Goal: Transaction & Acquisition: Purchase product/service

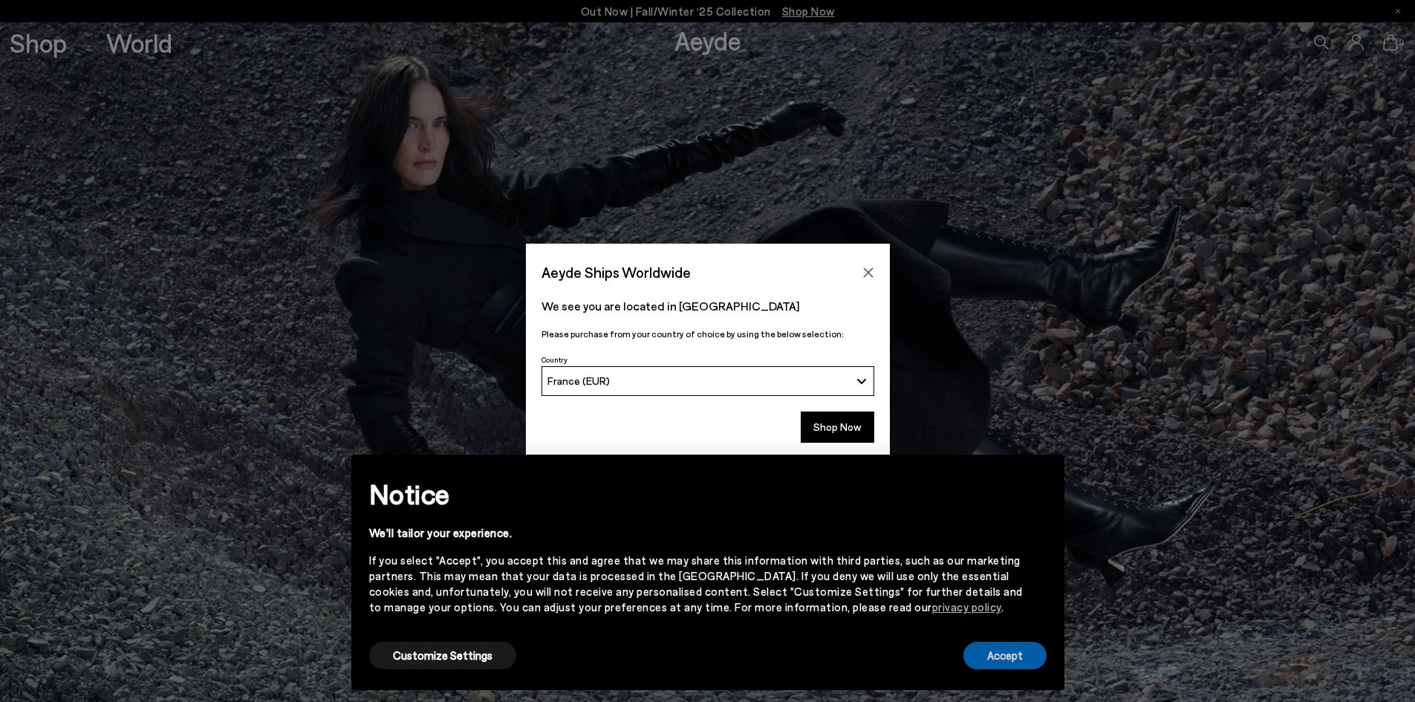
click at [990, 652] on button "Accept" at bounding box center [1005, 655] width 83 height 27
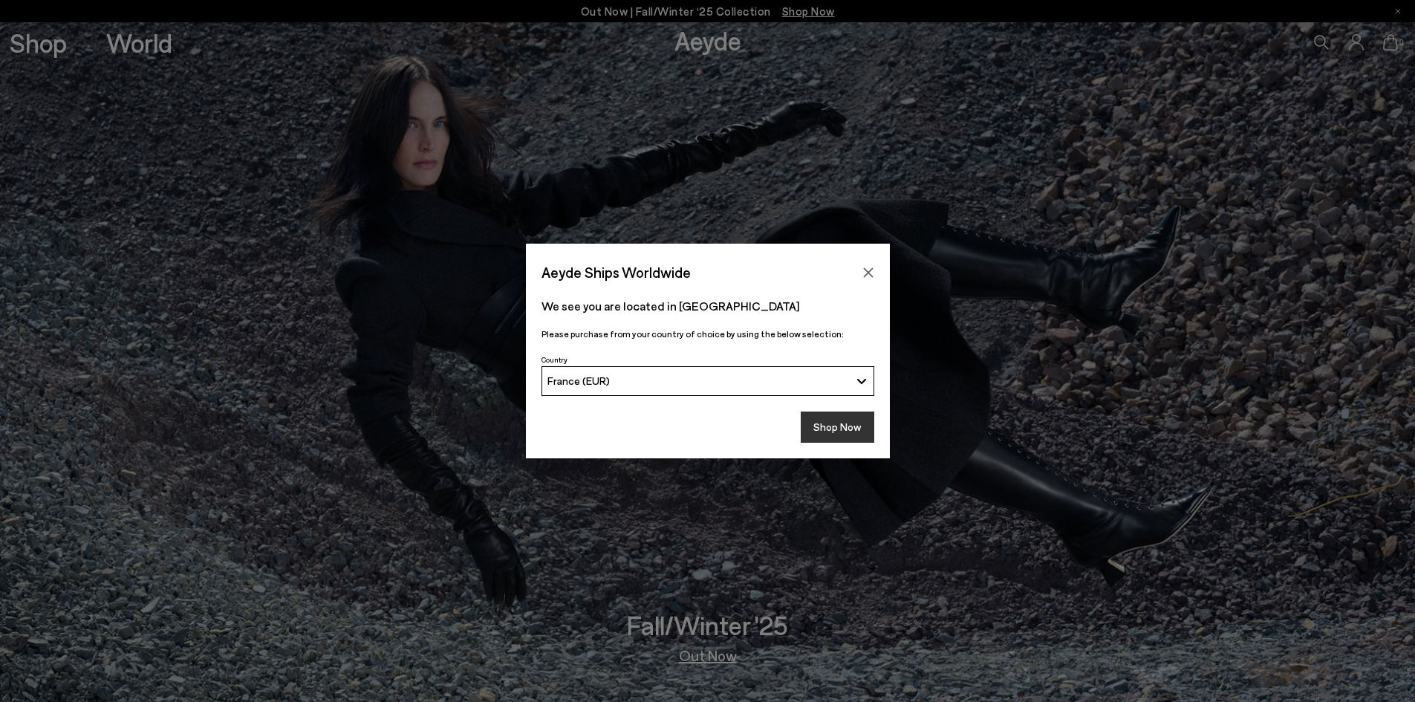
click at [817, 423] on button "Shop Now" at bounding box center [838, 427] width 74 height 31
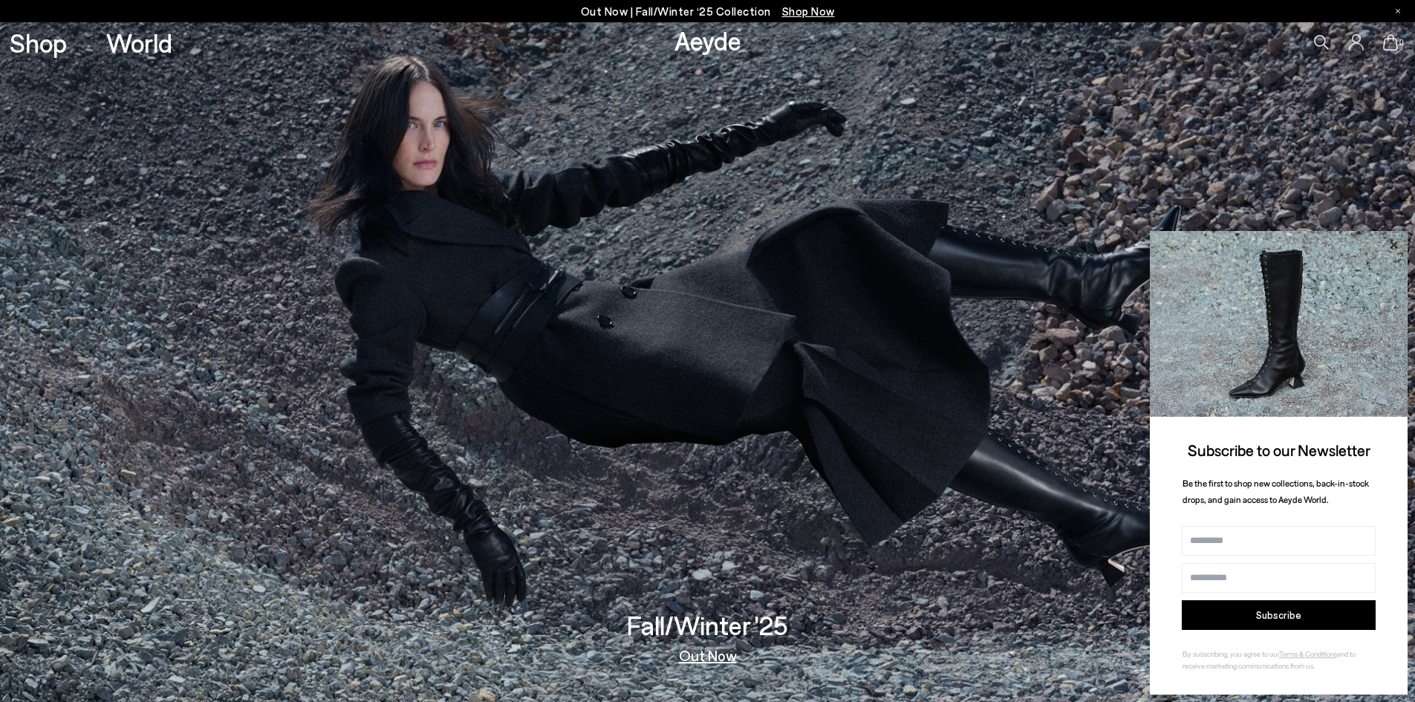
click at [1389, 239] on icon at bounding box center [1393, 245] width 19 height 19
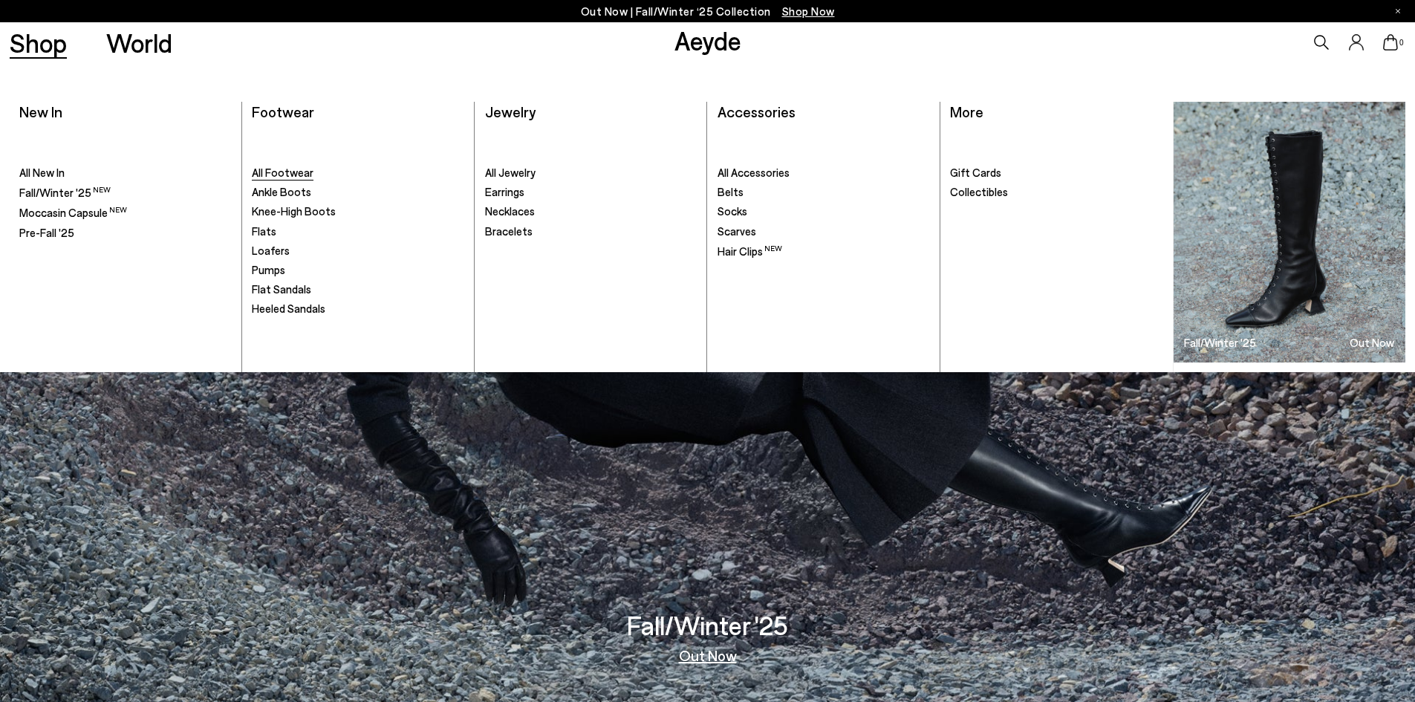
click at [285, 175] on span "All Footwear" at bounding box center [283, 172] width 62 height 13
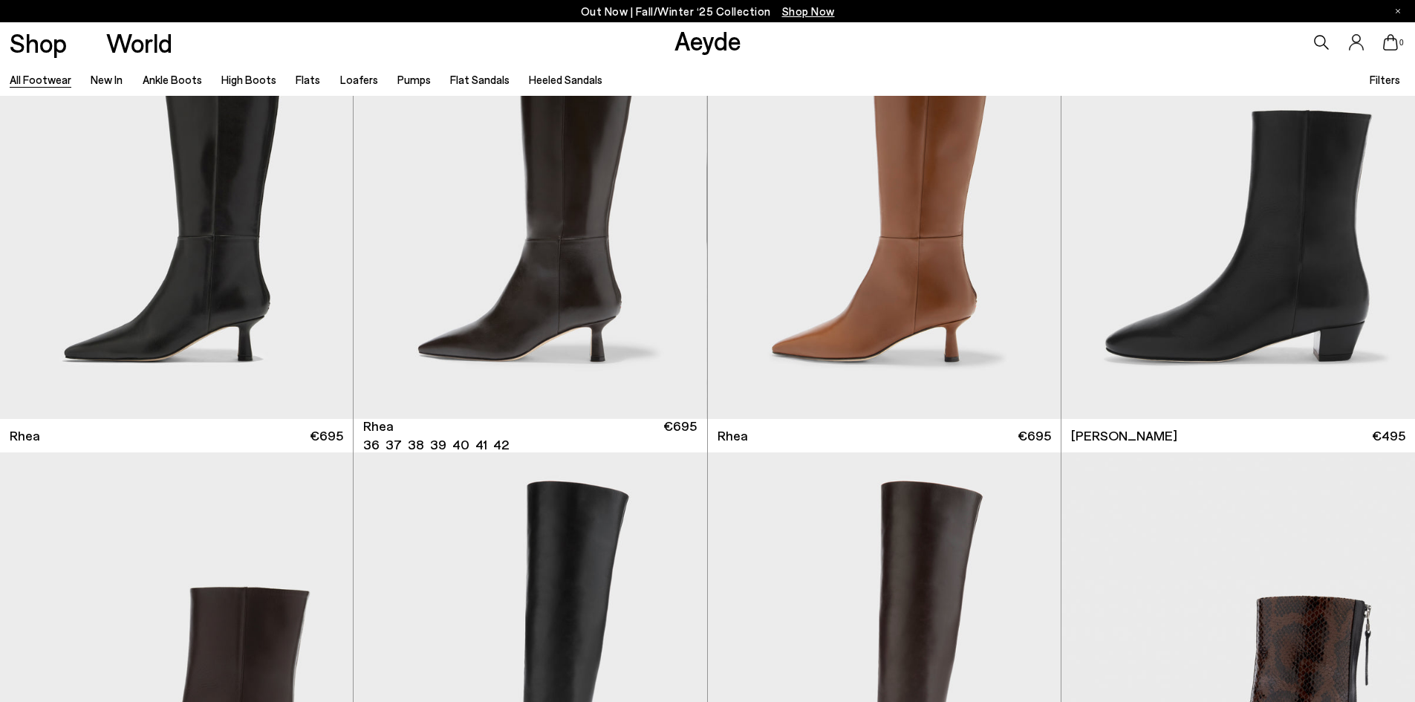
scroll to position [3418, 0]
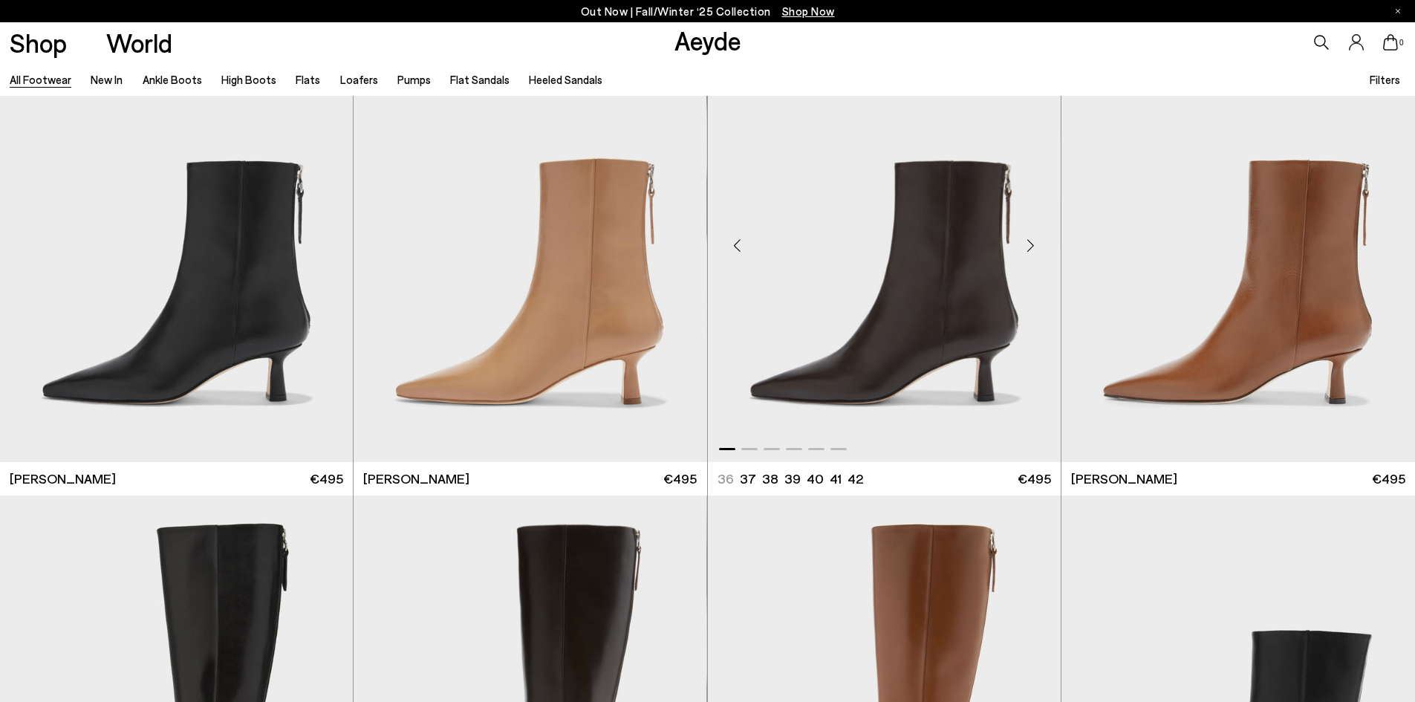
click at [1031, 247] on div "Next slide" at bounding box center [1031, 246] width 45 height 45
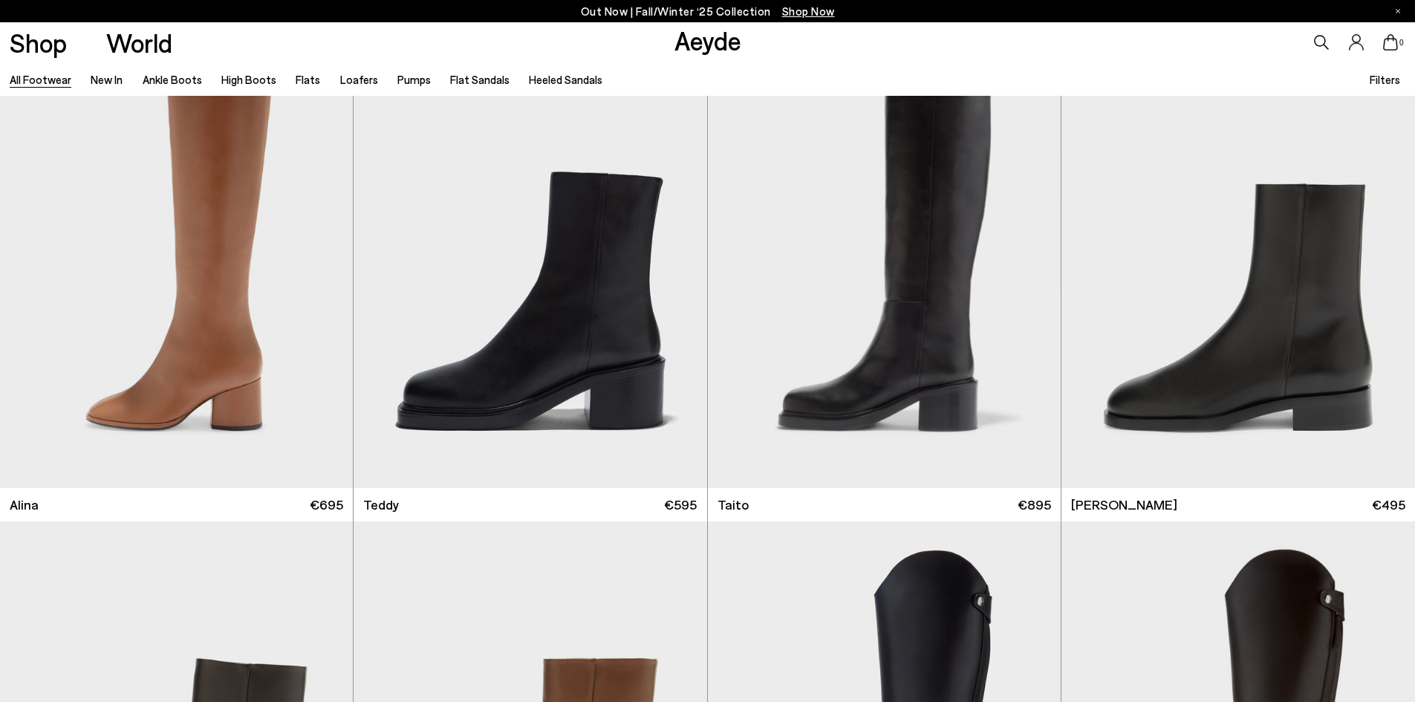
scroll to position [11143, 0]
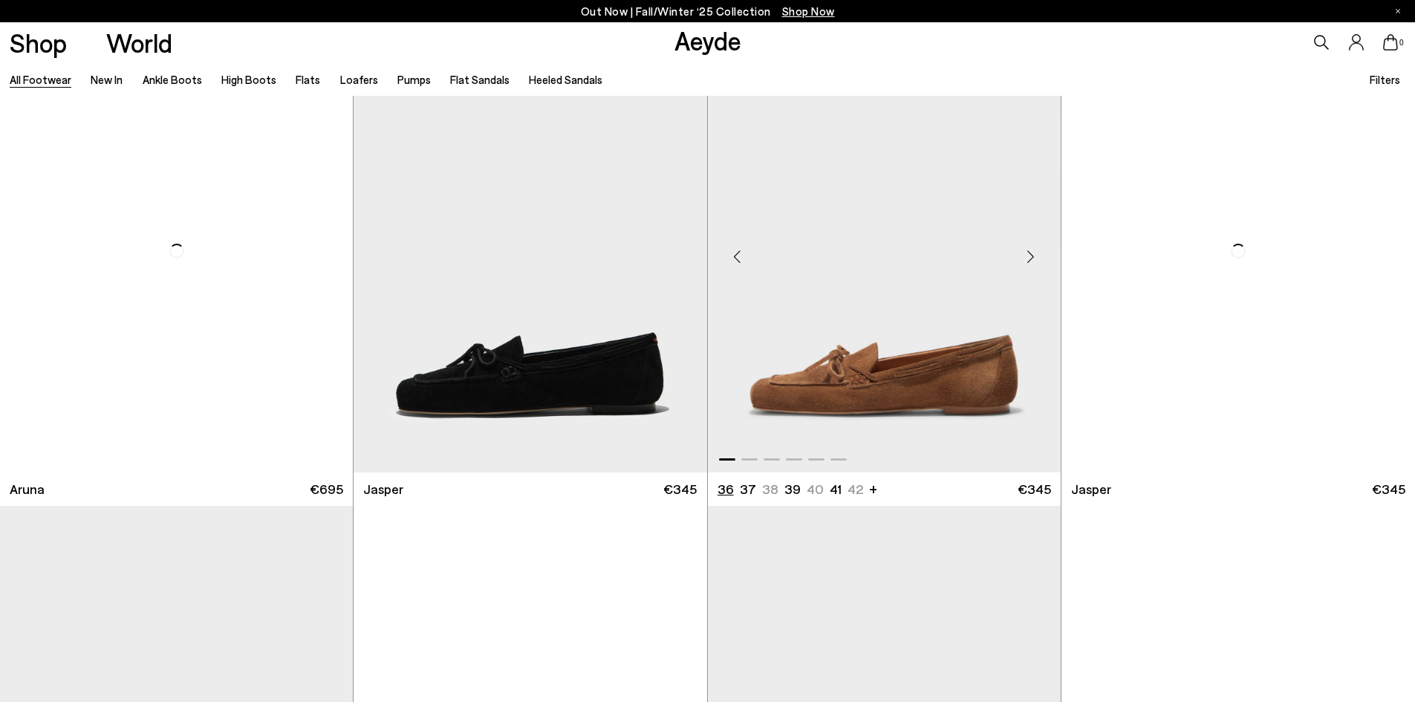
scroll to position [14900, 0]
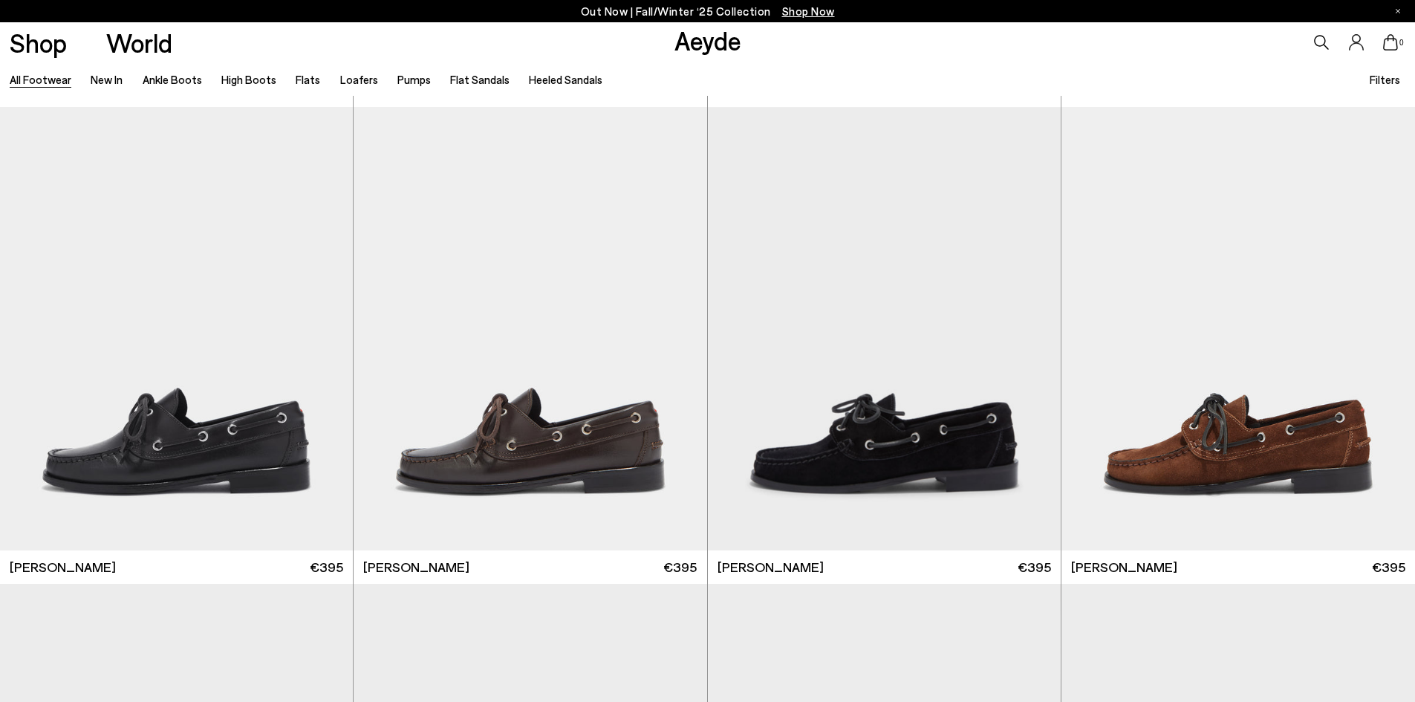
scroll to position [17608, 0]
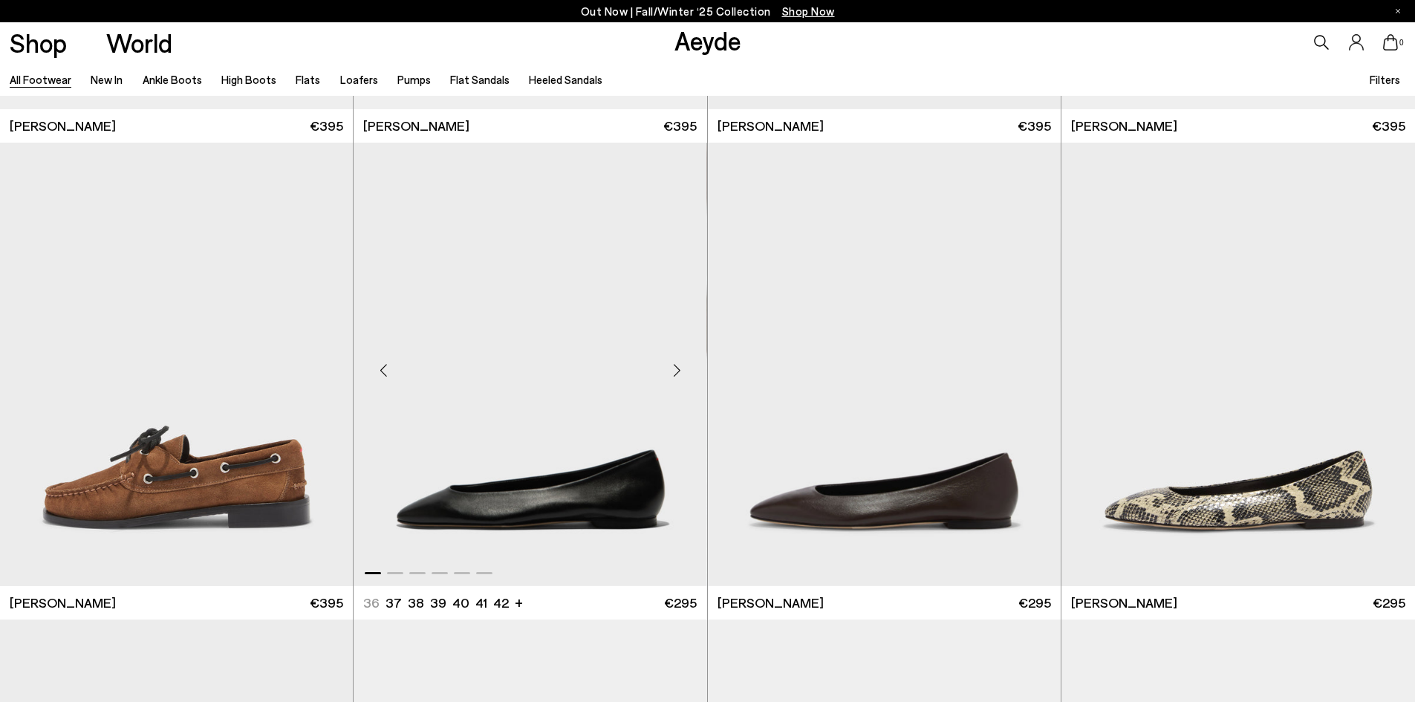
click at [681, 368] on div "Next slide" at bounding box center [677, 370] width 45 height 45
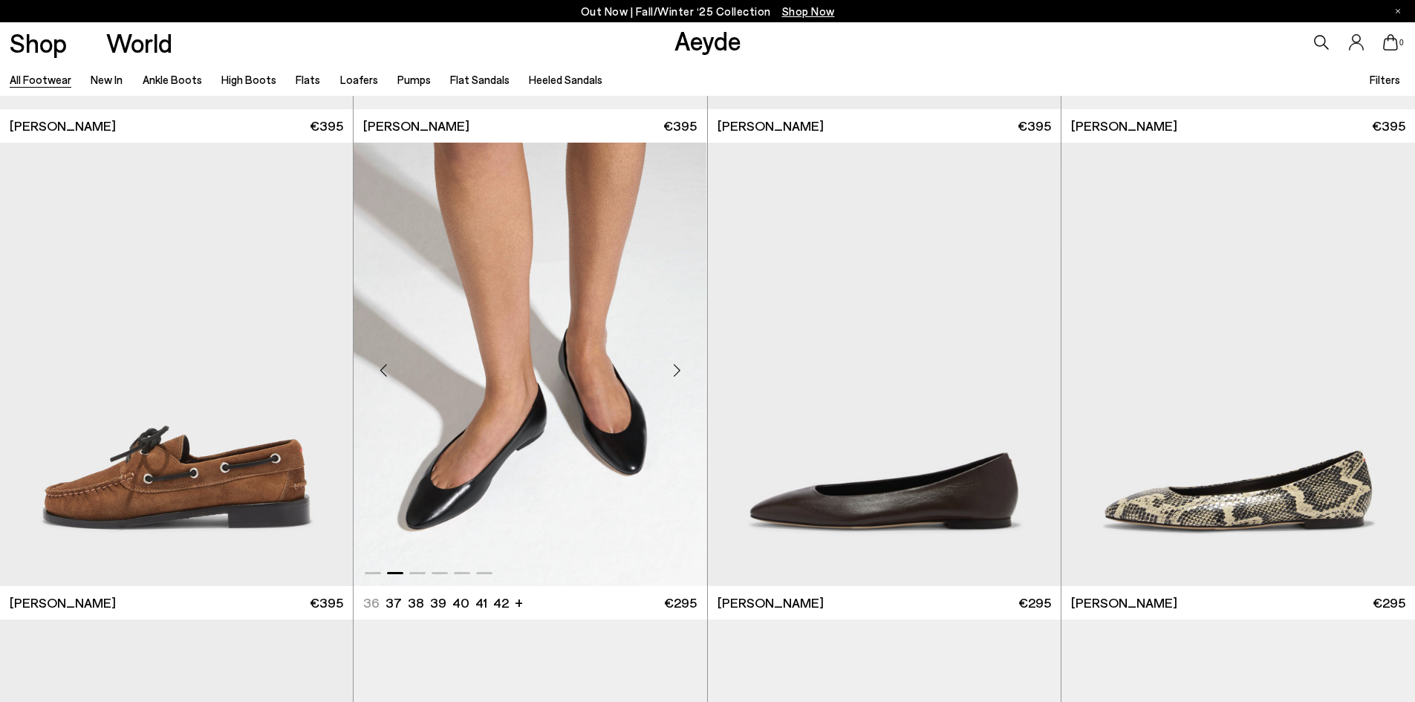
scroll to position [17814, 0]
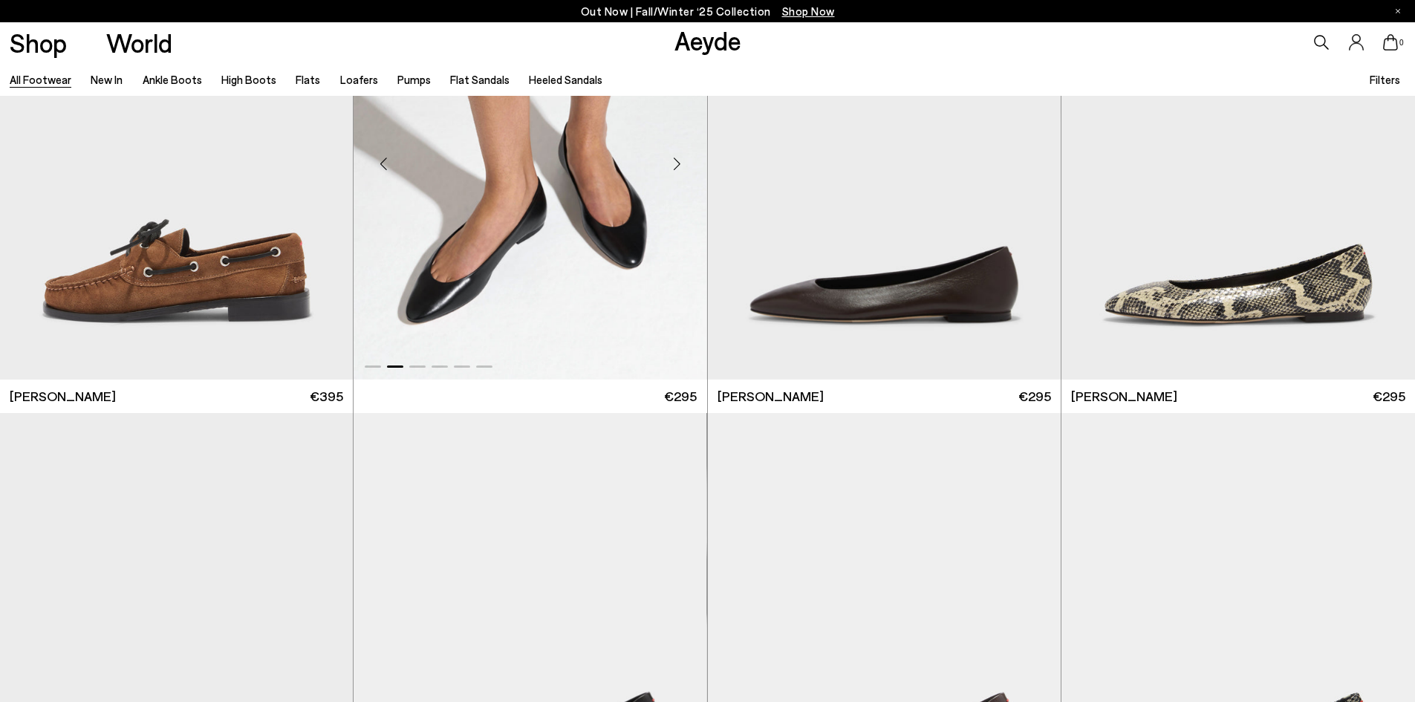
scroll to position [19019, 0]
